Goal: Find specific page/section: Find specific page/section

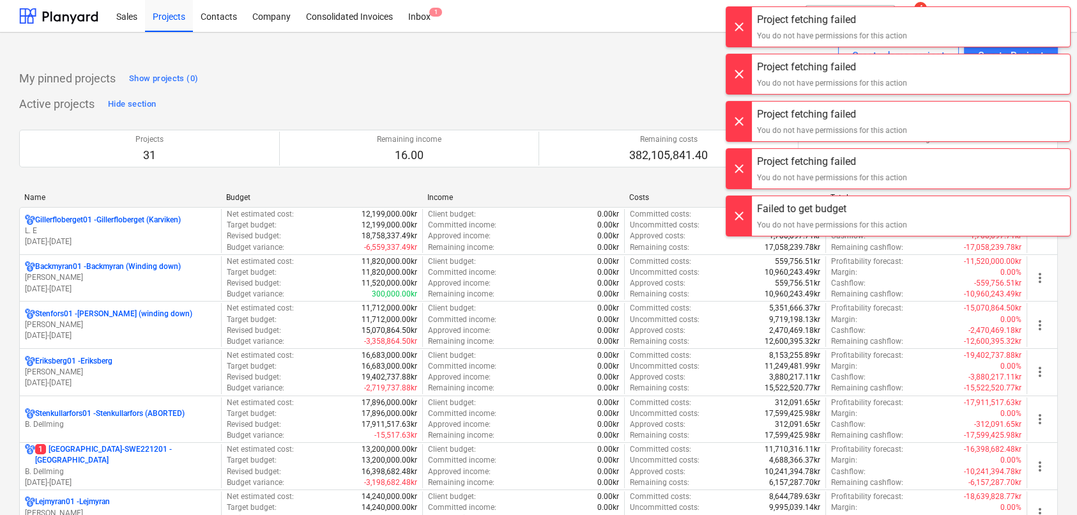
click at [749, 20] on div at bounding box center [739, 27] width 26 height 40
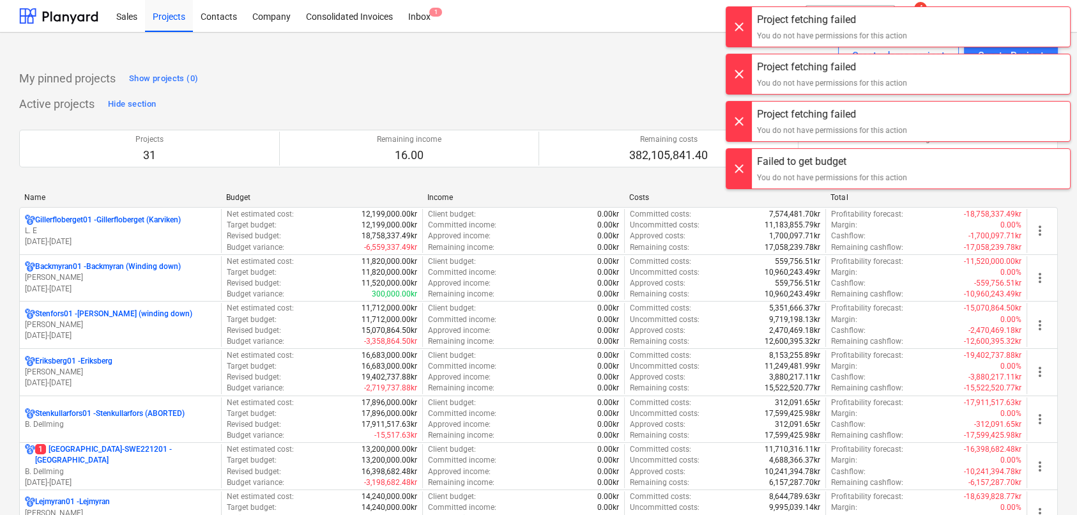
click at [747, 25] on div at bounding box center [739, 27] width 26 height 40
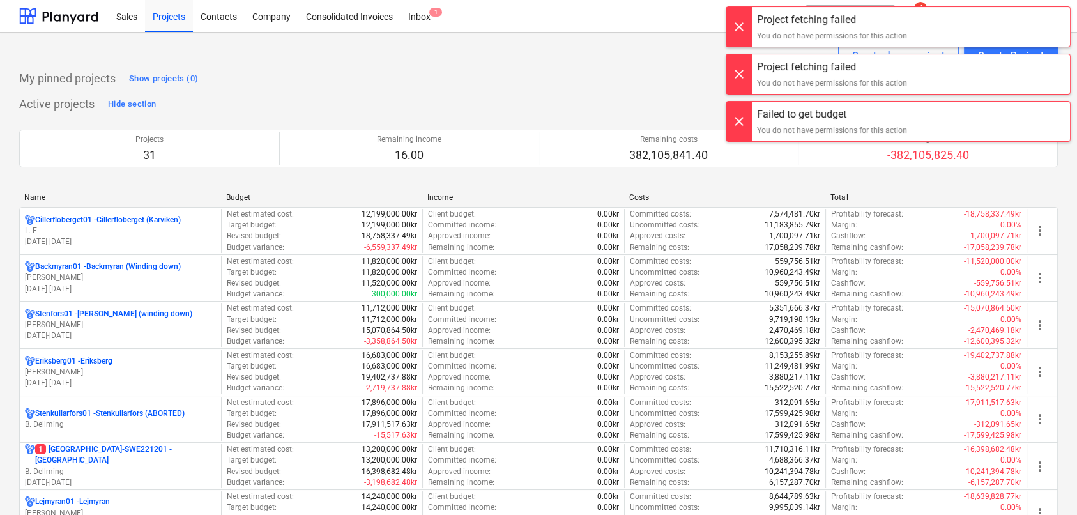
click at [747, 25] on div at bounding box center [739, 27] width 26 height 40
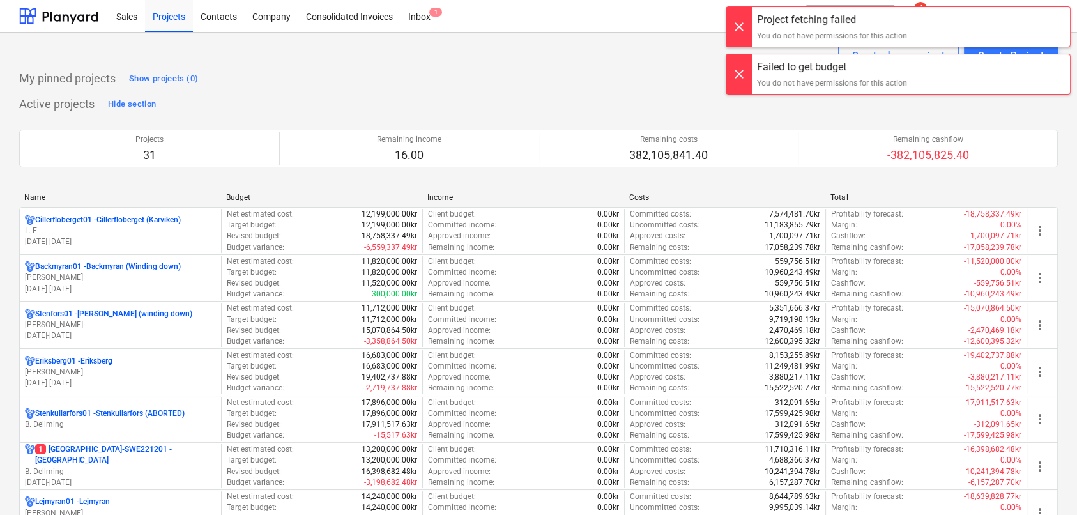
click at [747, 25] on div at bounding box center [739, 27] width 26 height 40
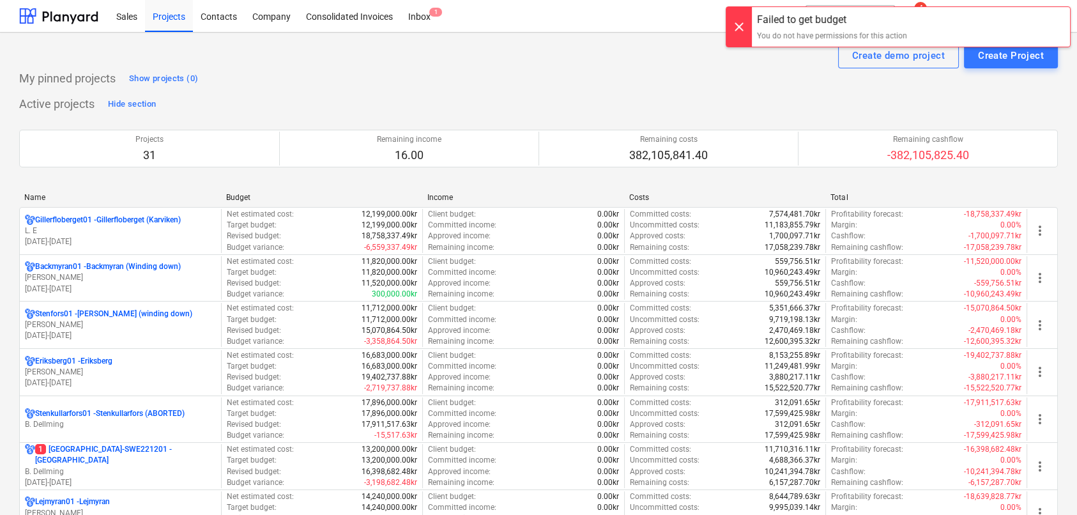
click at [747, 25] on div at bounding box center [739, 27] width 26 height 40
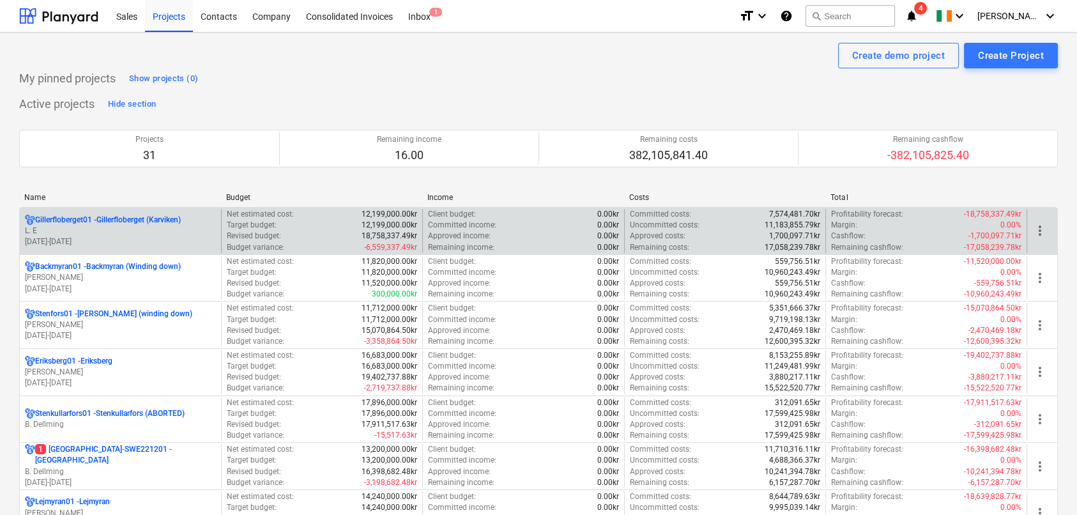
click at [114, 238] on p "[DATE] - [DATE]" at bounding box center [120, 241] width 191 height 11
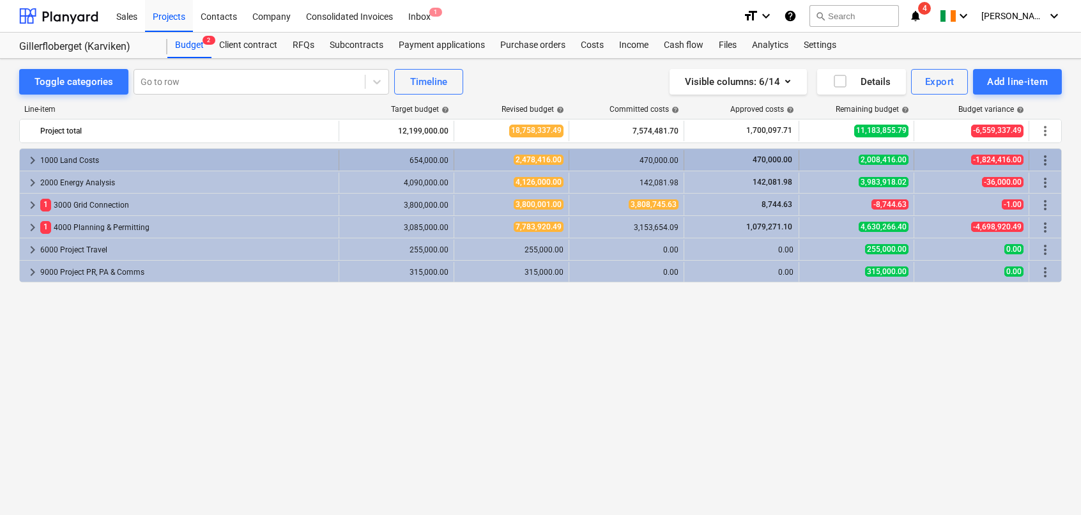
click at [33, 158] on span "keyboard_arrow_right" at bounding box center [32, 160] width 15 height 15
